Goal: Information Seeking & Learning: Learn about a topic

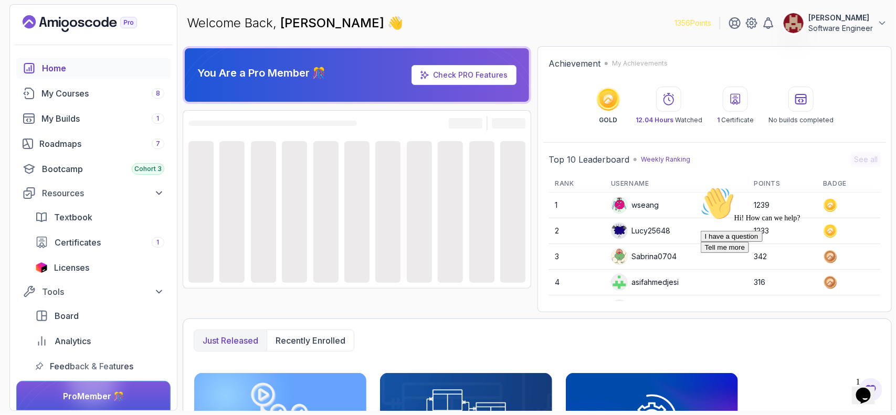
click at [700, 186] on icon "Chat attention grabber" at bounding box center [700, 186] width 0 height 0
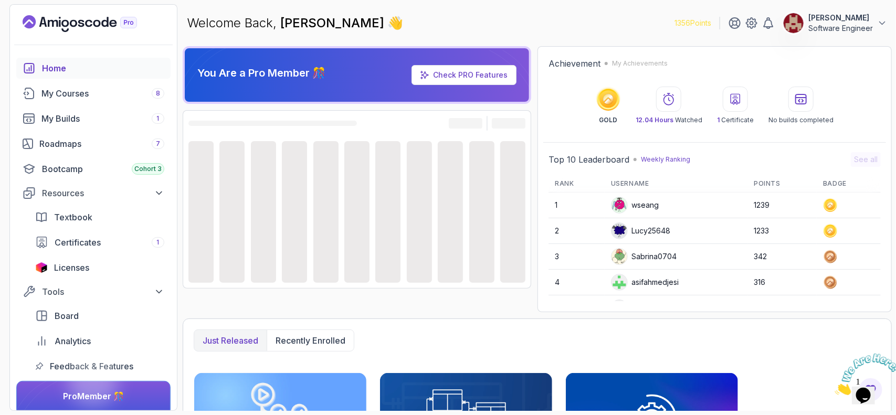
click at [834, 387] on icon "Close" at bounding box center [834, 391] width 0 height 9
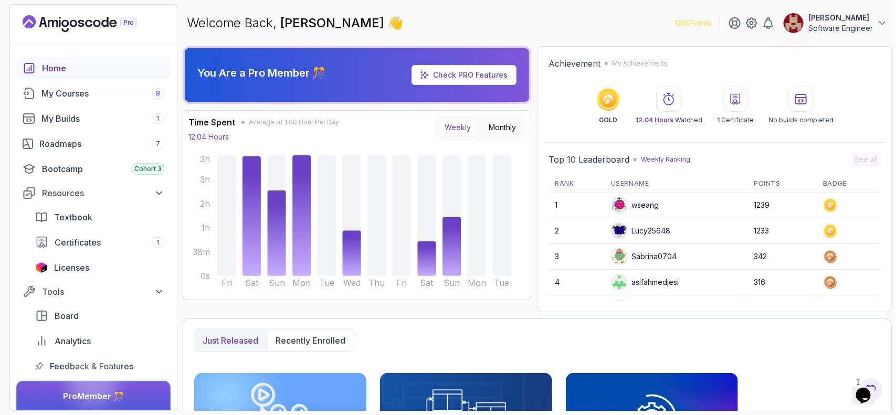
drag, startPoint x: 863, startPoint y: 391, endPoint x: 894, endPoint y: 411, distance: 37.3
click html "1 Opens Chat This icon Opens the chat window."
click at [859, 379] on span "1" at bounding box center [857, 381] width 4 height 9
click at [863, 387] on icon "$i18n('chat', 'chat_widget')" at bounding box center [862, 395] width 15 height 16
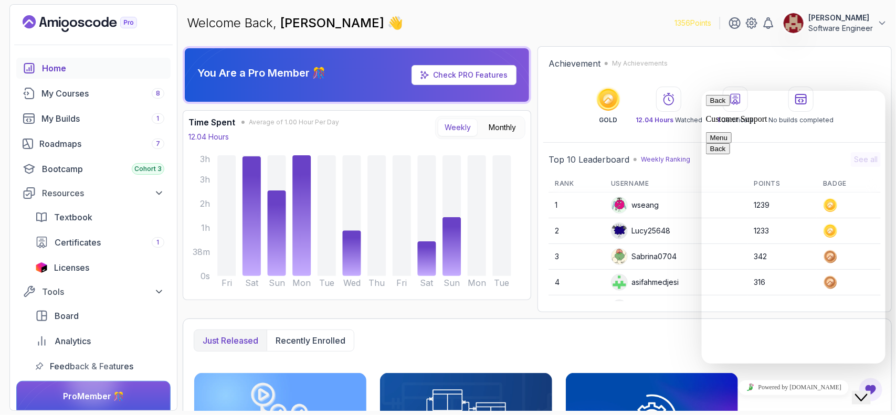
click at [731, 132] on button "Menu" at bounding box center [718, 137] width 26 height 11
click at [760, 165] on button "Pop out widget" at bounding box center [732, 159] width 55 height 11
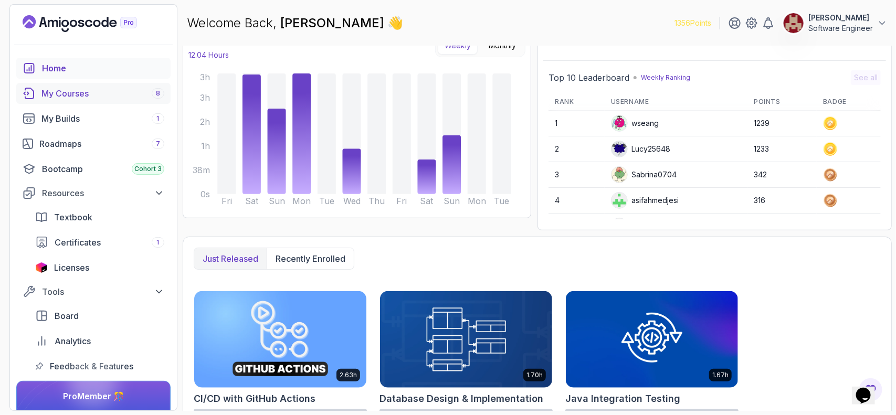
scroll to position [80, 0]
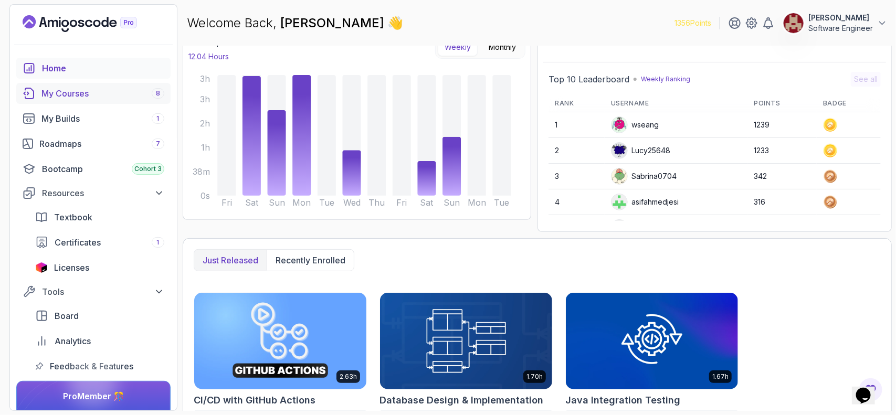
click at [74, 95] on div "My Courses 8" at bounding box center [102, 93] width 123 height 13
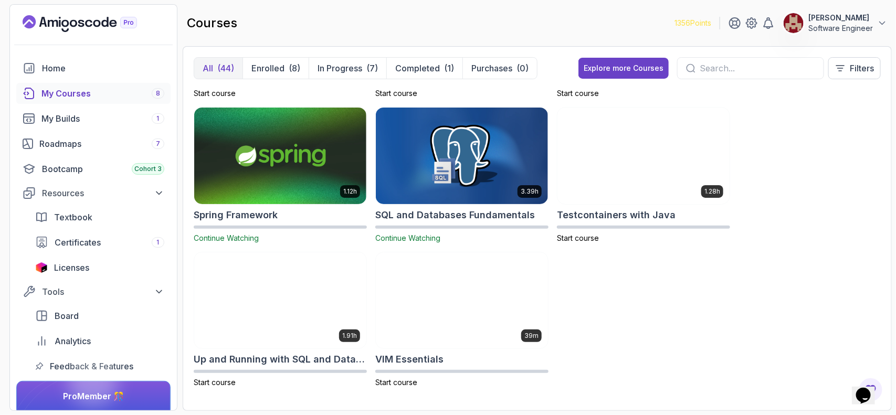
scroll to position [1861, 0]
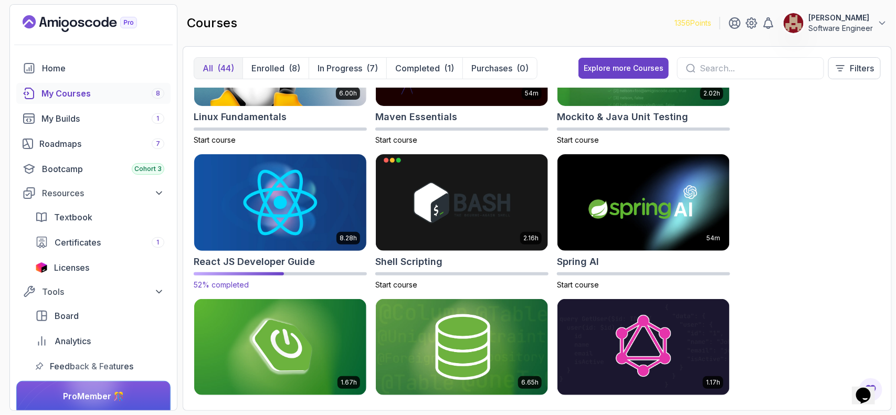
click at [260, 227] on img at bounding box center [280, 202] width 180 height 101
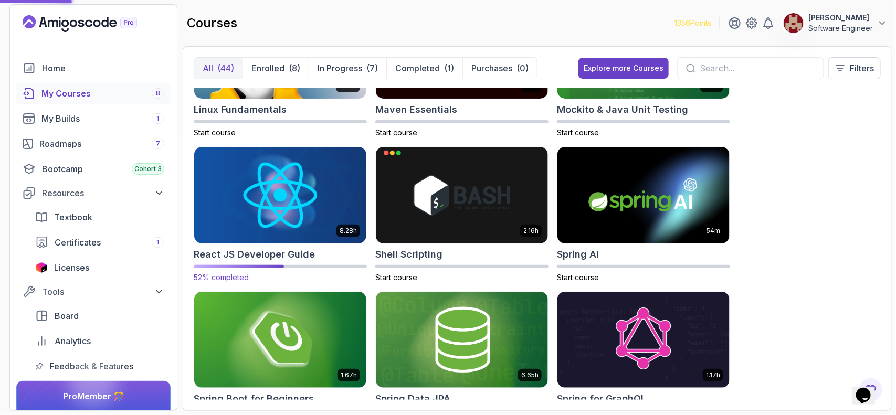
scroll to position [1533, 0]
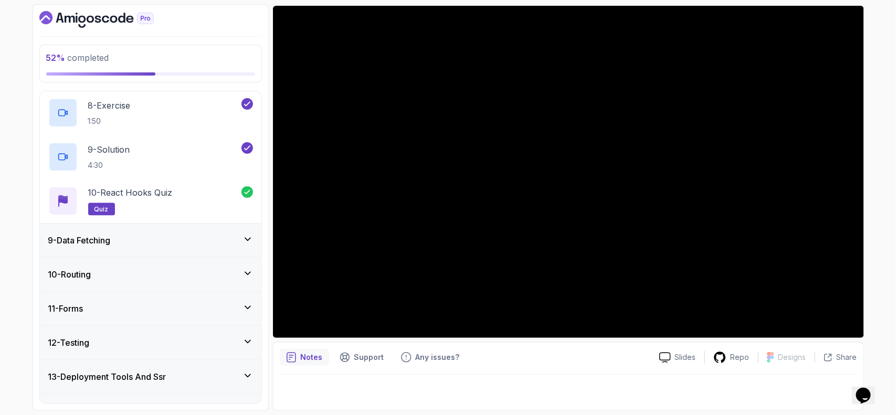
scroll to position [582, 0]
click at [188, 246] on div "9 - Data Fetching" at bounding box center [150, 239] width 205 height 13
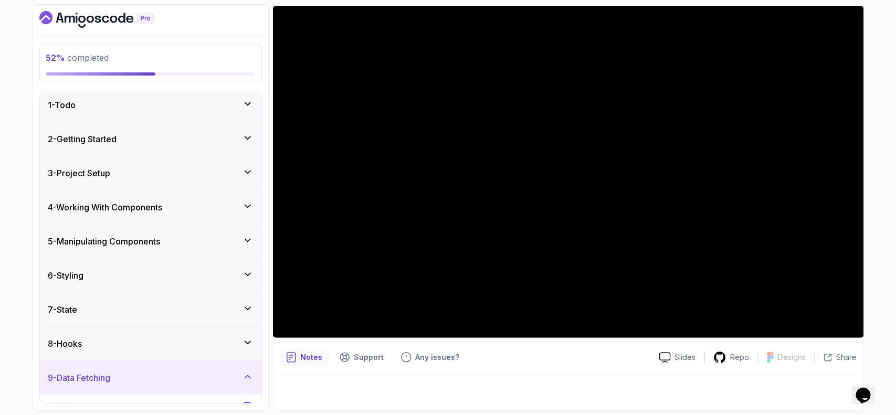
scroll to position [0, 0]
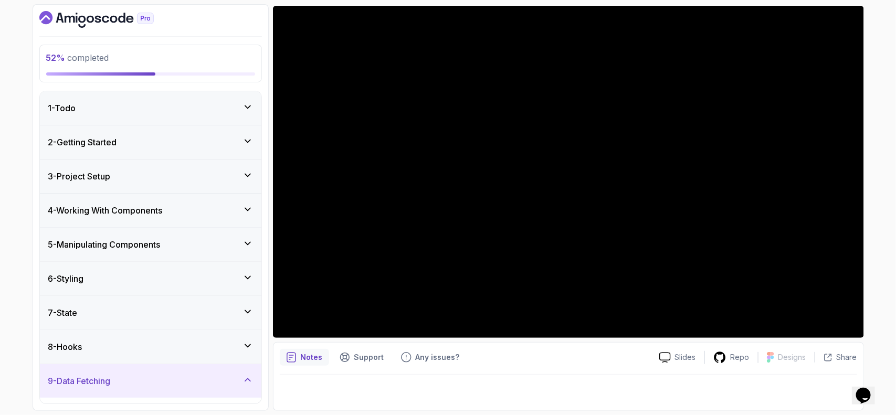
click at [127, 349] on div "8 - Hooks" at bounding box center [150, 346] width 205 height 13
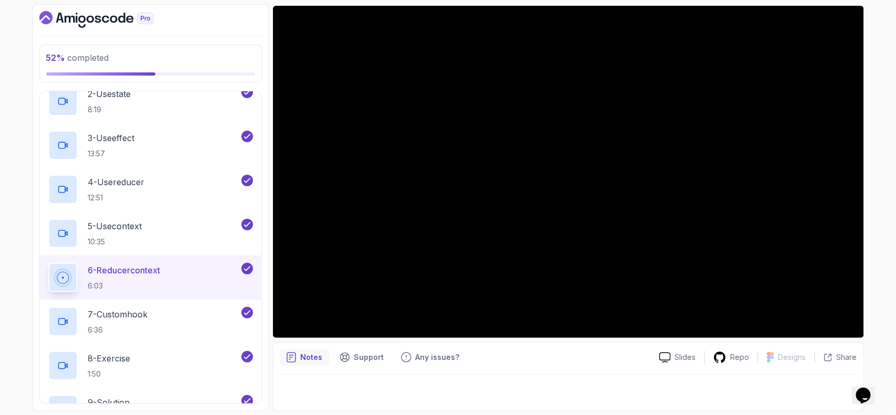
scroll to position [328, 0]
